Goal: Task Accomplishment & Management: Use online tool/utility

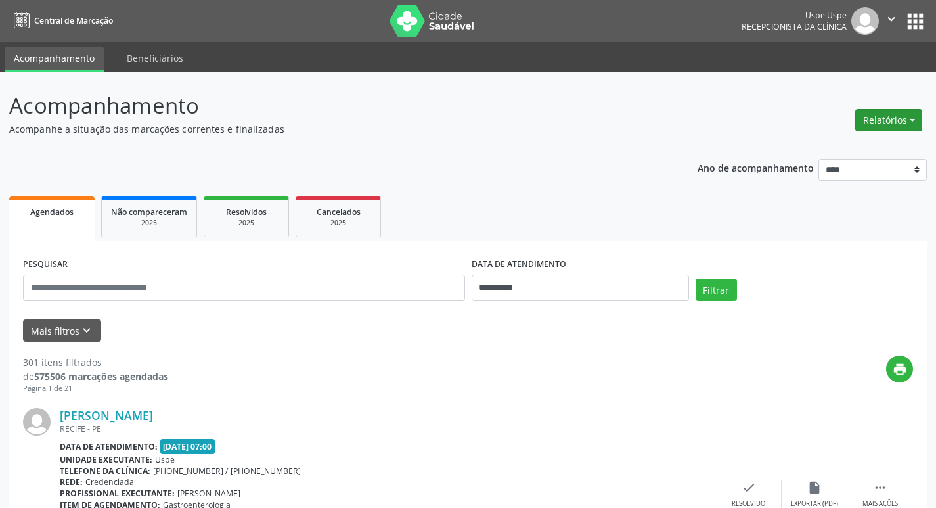
click at [897, 114] on button "Relatórios" at bounding box center [889, 120] width 67 height 22
click at [865, 150] on link "Agendamentos" at bounding box center [852, 148] width 141 height 18
select select "*"
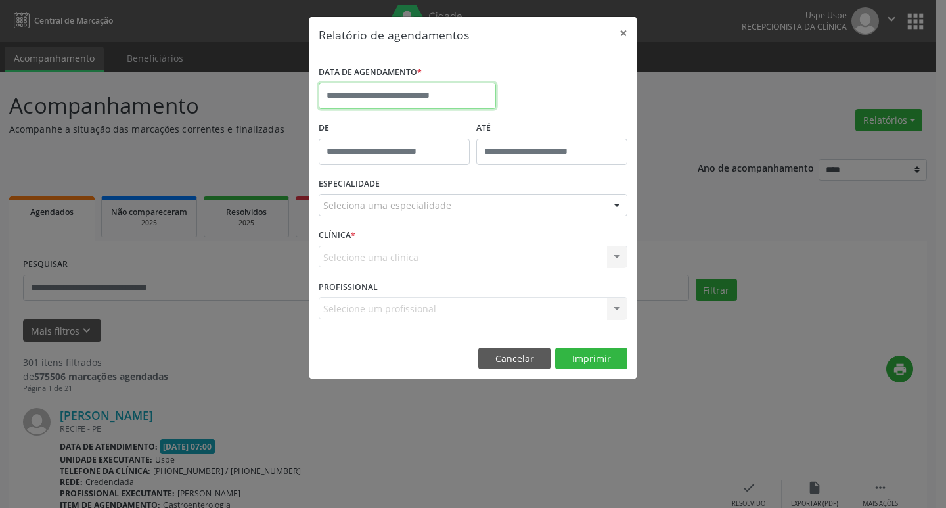
click at [414, 93] on input "text" at bounding box center [407, 96] width 177 height 26
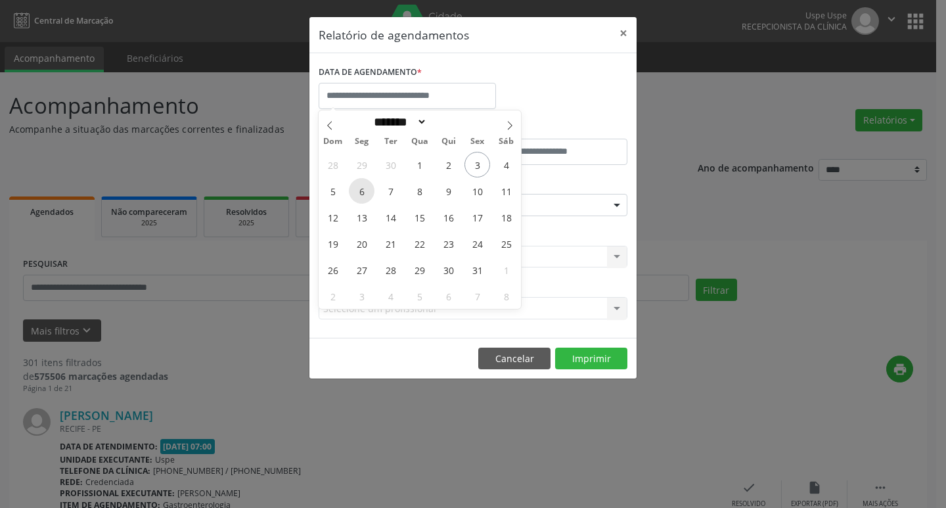
click at [357, 190] on span "6" at bounding box center [362, 191] width 26 height 26
type input "**********"
click at [350, 189] on span "6" at bounding box center [362, 191] width 26 height 26
click at [350, 189] on label "ESPECIALIDADE" at bounding box center [349, 184] width 61 height 20
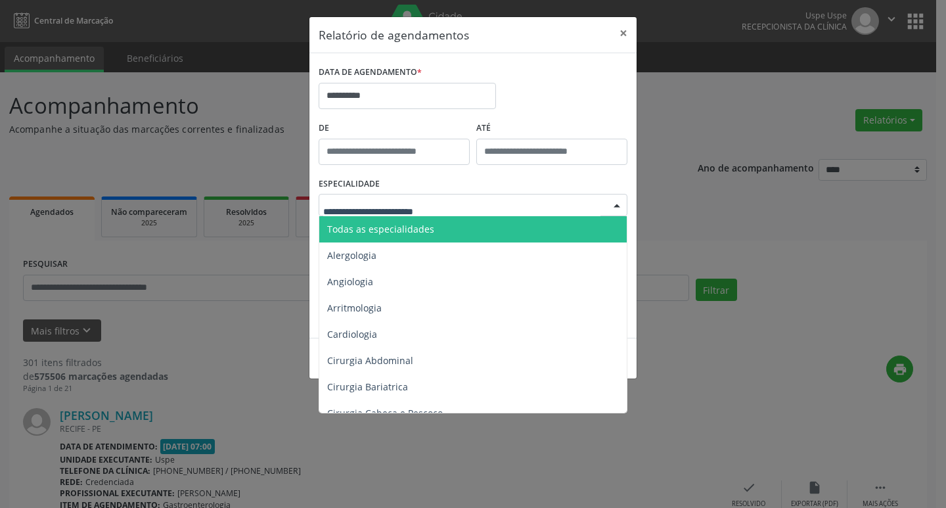
click at [396, 225] on span "Todas as especialidades" at bounding box center [380, 229] width 107 height 12
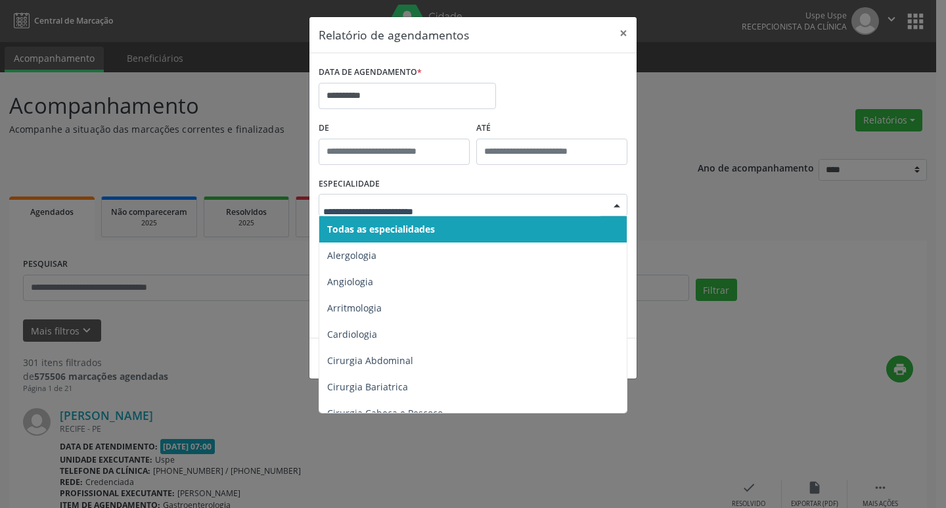
drag, startPoint x: 403, startPoint y: 227, endPoint x: 405, endPoint y: 218, distance: 9.9
click at [403, 227] on span "Todas as especialidades" at bounding box center [381, 229] width 108 height 12
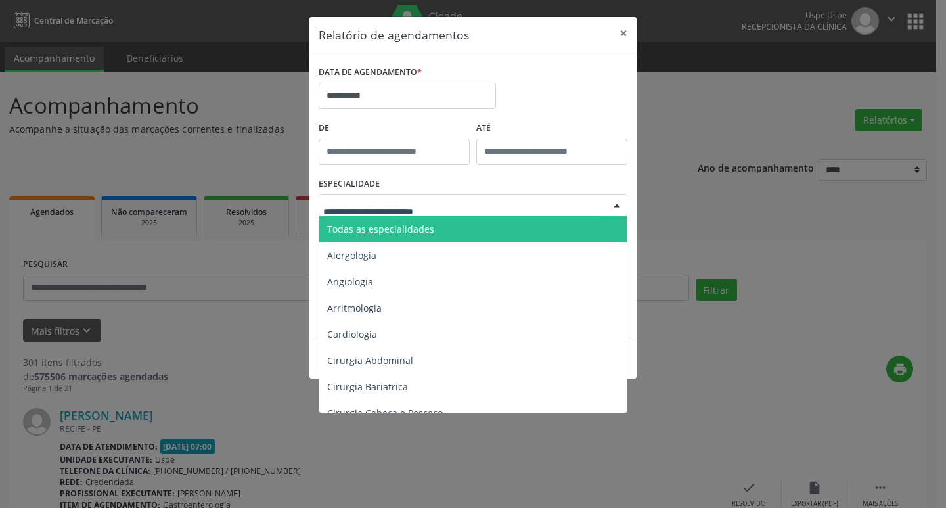
click at [404, 221] on span "Todas as especialidades" at bounding box center [474, 229] width 310 height 26
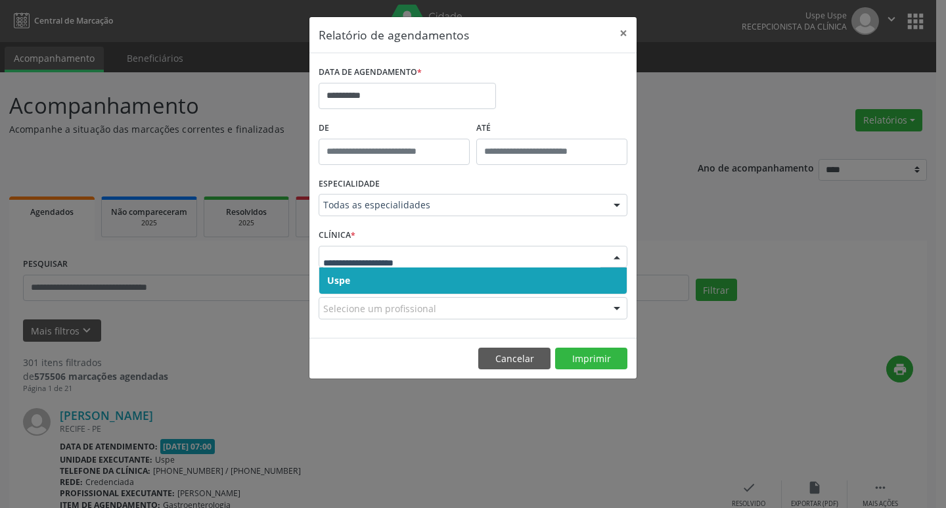
click at [378, 275] on span "Uspe" at bounding box center [473, 280] width 308 height 26
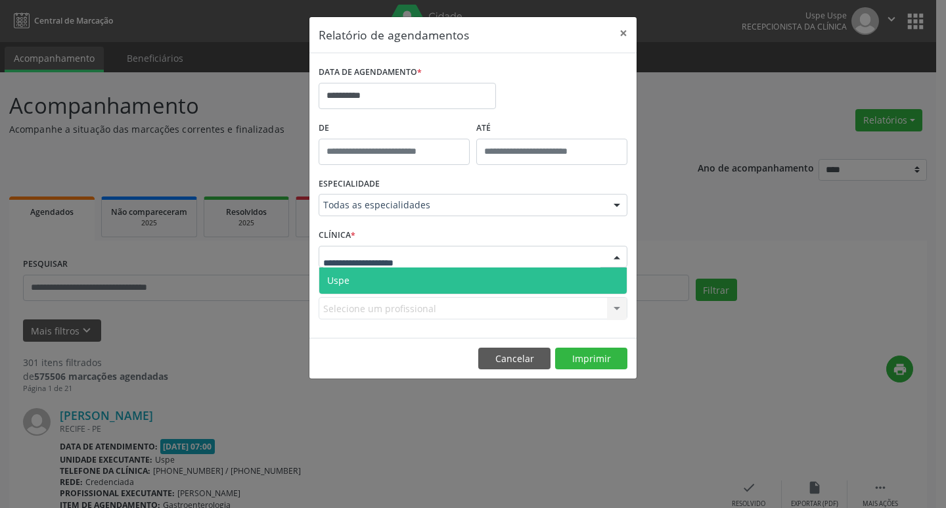
click at [379, 272] on span "Uspe" at bounding box center [473, 280] width 308 height 26
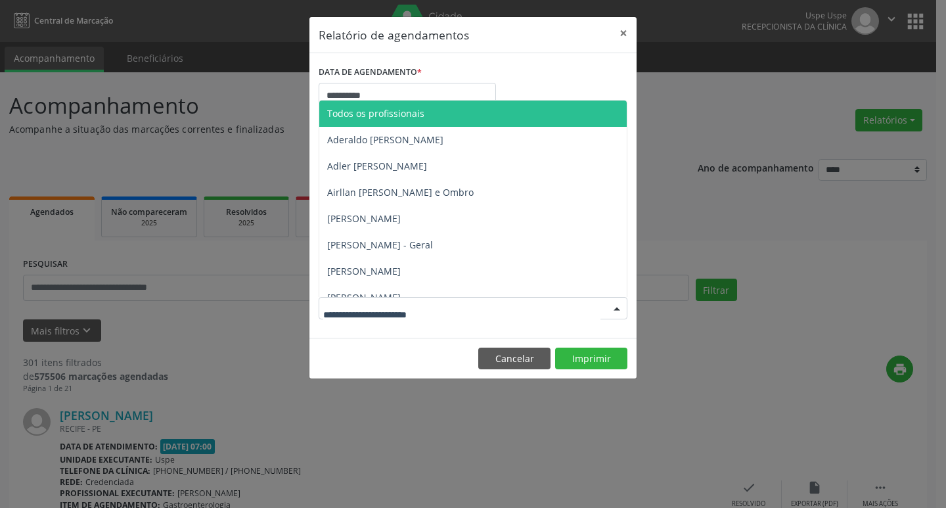
click at [410, 118] on span "Todos os profissionais" at bounding box center [375, 113] width 97 height 12
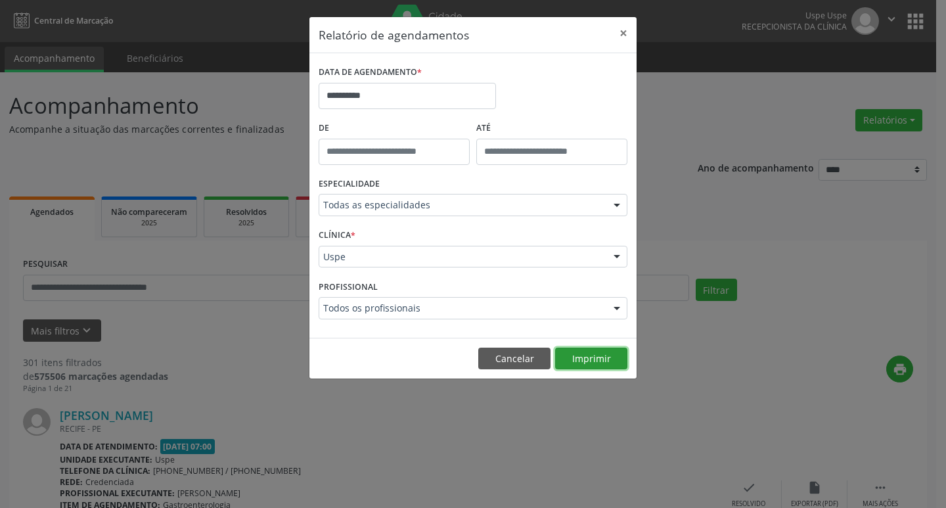
click at [587, 354] on button "Imprimir" at bounding box center [591, 359] width 72 height 22
